Goal: Find specific page/section: Locate a particular part of the current website

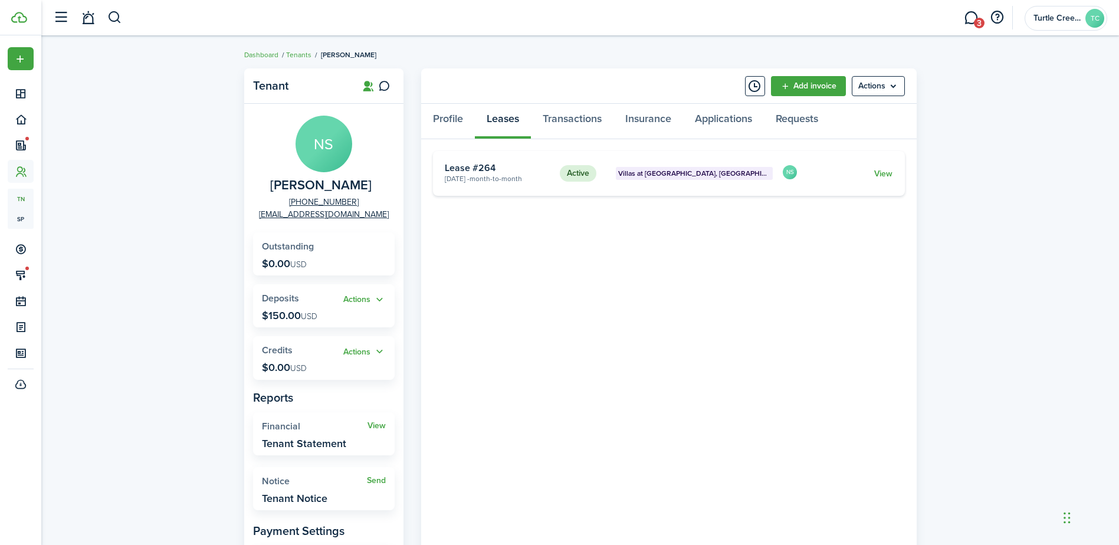
click at [107, 18] on header-control-items at bounding box center [84, 18] width 75 height 30
click at [111, 20] on button "button" at bounding box center [114, 18] width 15 height 20
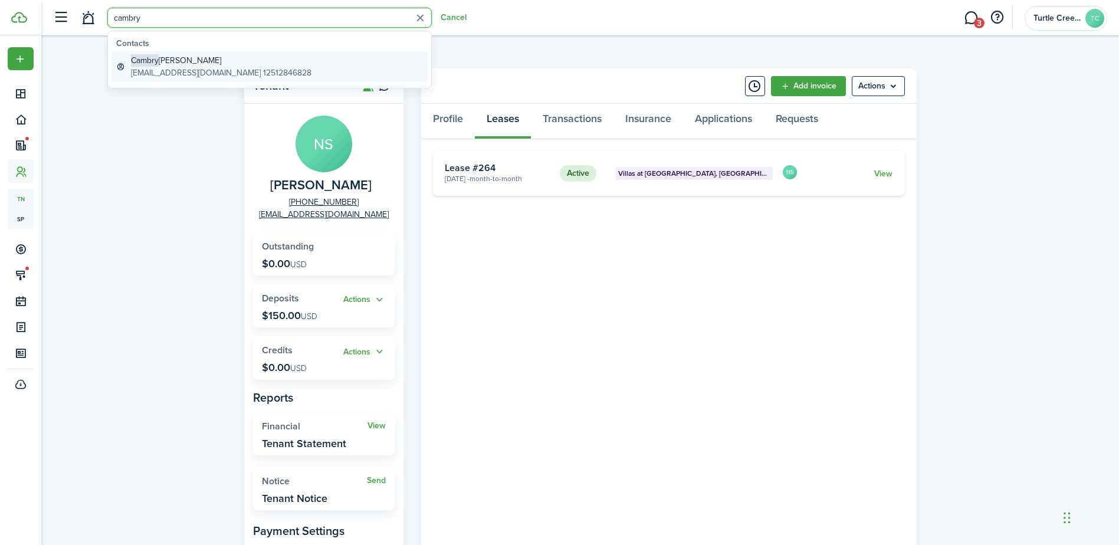
type input "cambry"
click at [193, 61] on global-search-item-title "[PERSON_NAME]" at bounding box center [221, 60] width 181 height 12
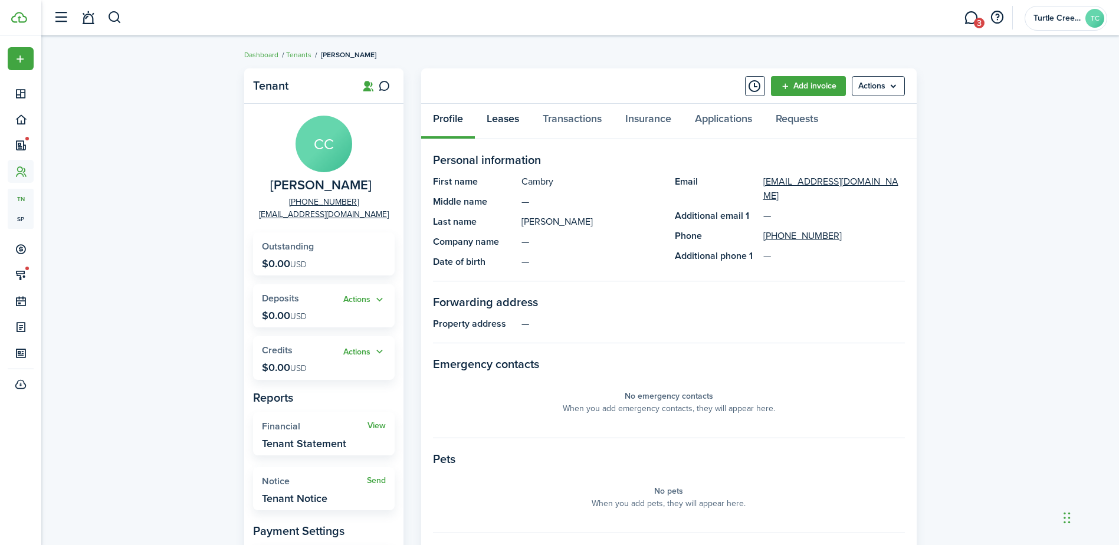
click at [513, 120] on link "Leases" at bounding box center [503, 121] width 56 height 35
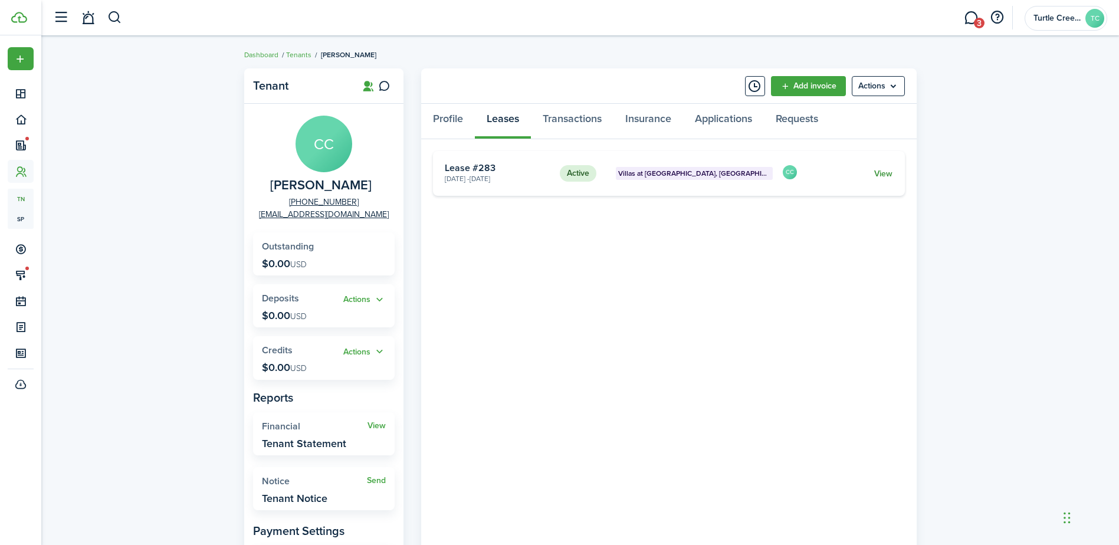
click at [892, 173] on link "View" at bounding box center [884, 174] width 18 height 12
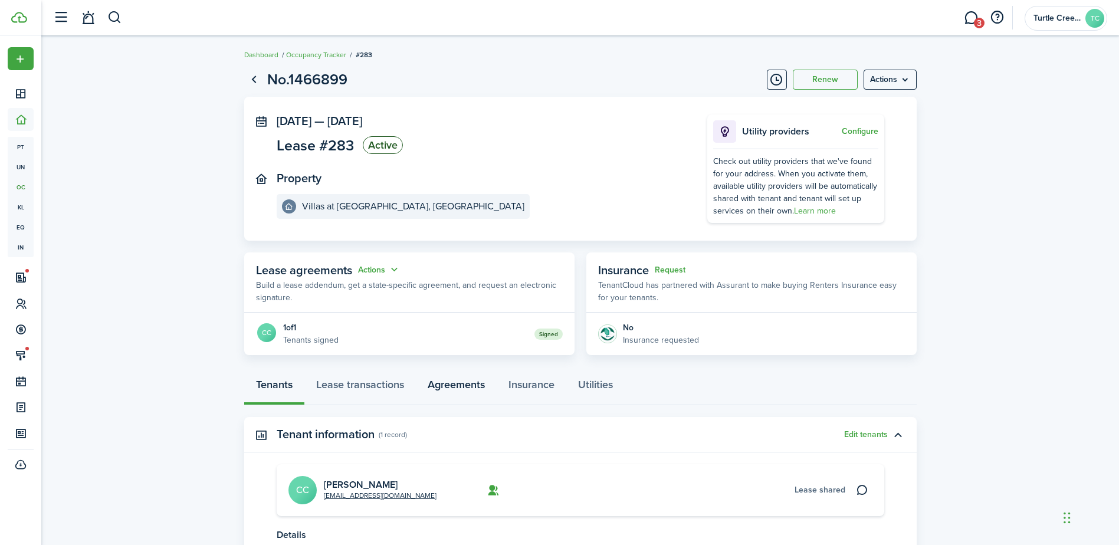
click at [440, 380] on link "Agreements" at bounding box center [456, 387] width 81 height 35
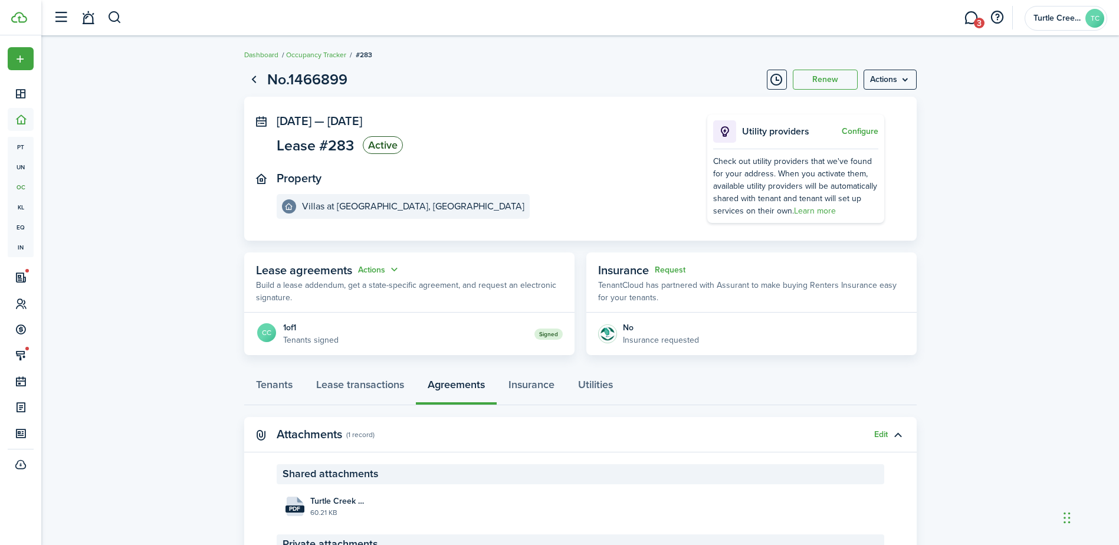
drag, startPoint x: 1125, startPoint y: 369, endPoint x: 1127, endPoint y: 387, distance: 18.3
click at [1119, 387] on html "Create New Dashboard Portfolio pt Properties un Units oc Occupancy Tracker New …" at bounding box center [559, 272] width 1119 height 545
drag, startPoint x: 1127, startPoint y: 387, endPoint x: 1076, endPoint y: 394, distance: 51.2
click at [1040, 411] on lease-view "No.1466899 Renew Actions [DATE] — [DATE] Lease #283 Active Property Villas at […" at bounding box center [580, 347] width 1078 height 569
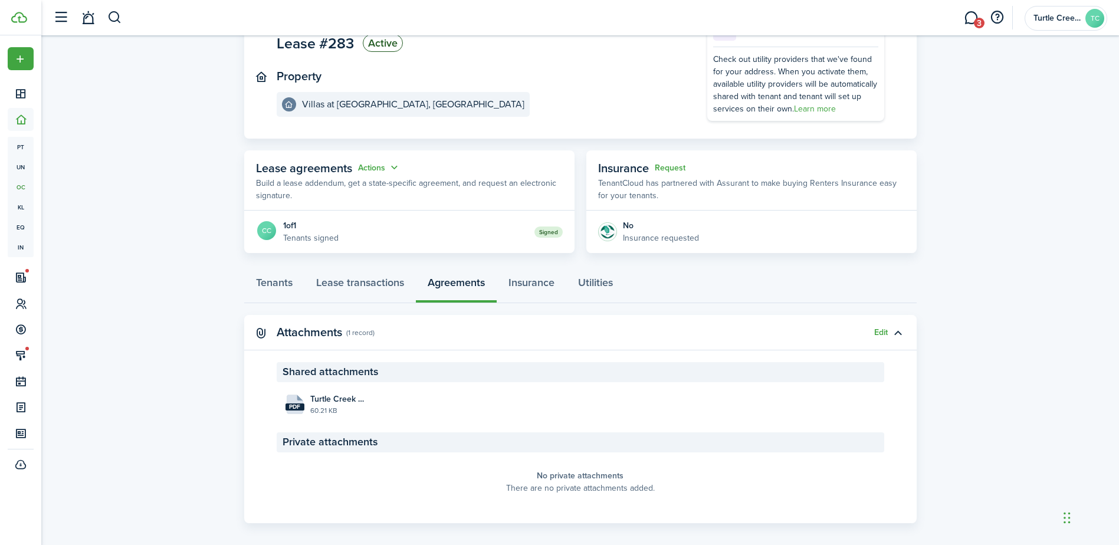
scroll to position [104, 0]
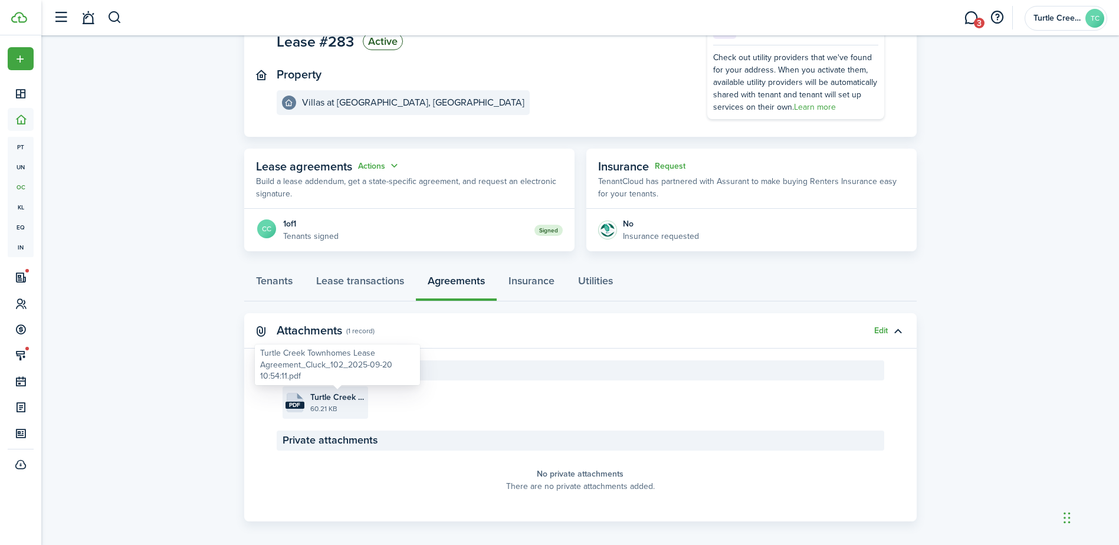
click at [361, 395] on span "Turtle Creek Townhomes Lease Agreement_Cluck_102_2025-09-20 10:54:11.pdf" at bounding box center [337, 397] width 55 height 12
